Goal: Obtain resource: Download file/media

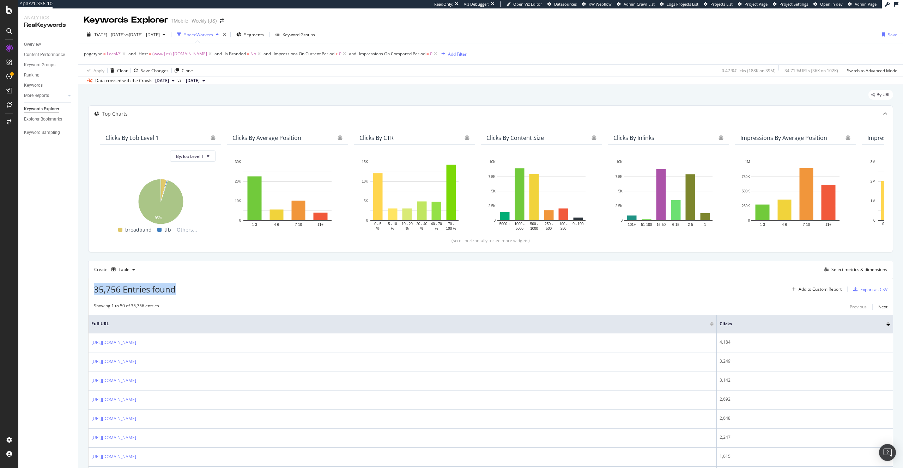
drag, startPoint x: 178, startPoint y: 289, endPoint x: 96, endPoint y: 283, distance: 82.7
click at [96, 283] on div "35,756 Entries found Add to Custom Report Export as CSV" at bounding box center [490, 286] width 804 height 17
click at [145, 283] on span "35,756 Entries found" at bounding box center [135, 289] width 82 height 12
